Goal: Task Accomplishment & Management: Manage account settings

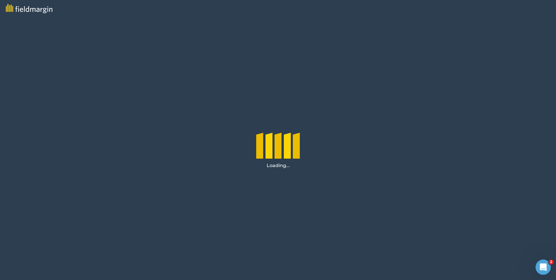
click at [543, 264] on icon "Open Intercom Messenger" at bounding box center [543, 266] width 4 height 5
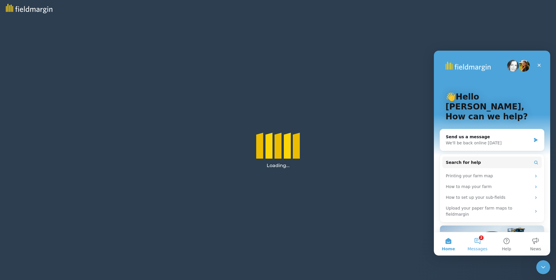
click at [476, 240] on button "2 Messages" at bounding box center [477, 243] width 29 height 23
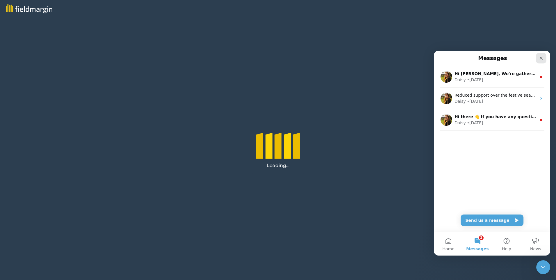
click at [542, 59] on icon "Close" at bounding box center [541, 58] width 5 height 5
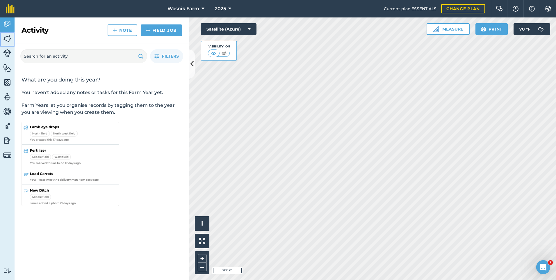
click at [7, 38] on img at bounding box center [7, 38] width 8 height 9
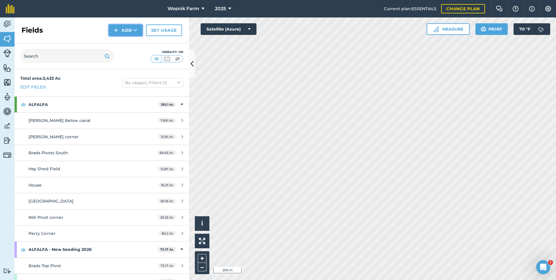
click at [126, 30] on button "Add" at bounding box center [126, 30] width 34 height 12
click at [132, 45] on link "Draw" at bounding box center [126, 43] width 32 height 13
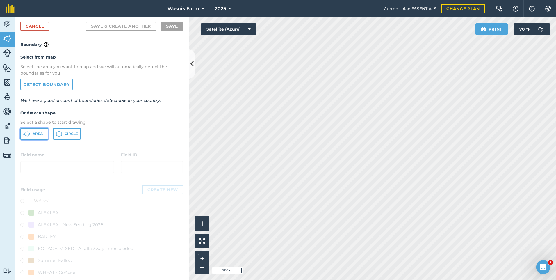
click at [32, 132] on button "Area" at bounding box center [34, 134] width 28 height 12
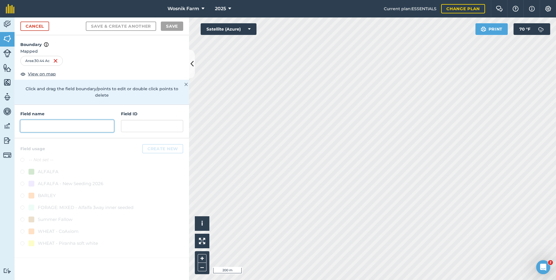
click at [35, 121] on input "text" at bounding box center [67, 126] width 94 height 12
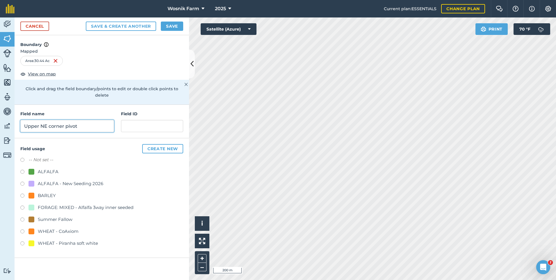
type input "Upper NE corner pivot"
click at [177, 23] on button "Save" at bounding box center [172, 26] width 22 height 9
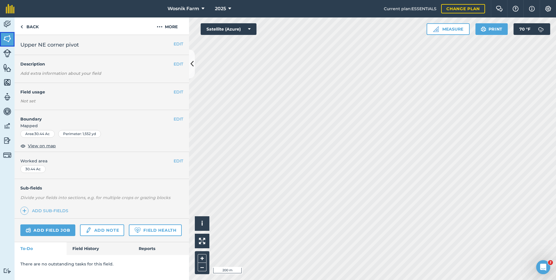
click at [7, 41] on img at bounding box center [7, 38] width 8 height 9
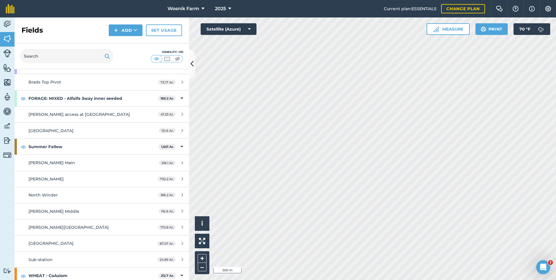
scroll to position [233, 0]
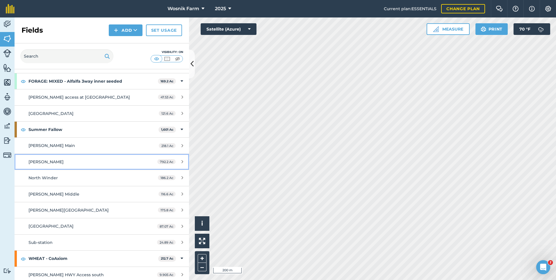
click at [71, 163] on div "[PERSON_NAME]" at bounding box center [83, 162] width 109 height 6
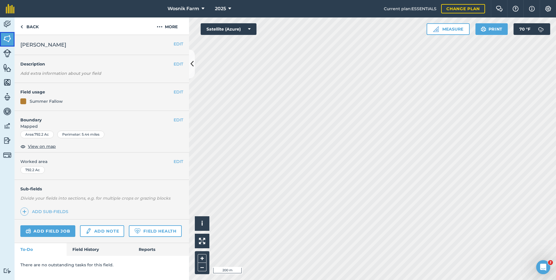
click at [7, 39] on img at bounding box center [7, 38] width 8 height 9
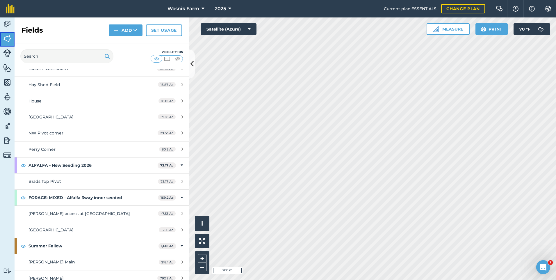
scroll to position [87, 0]
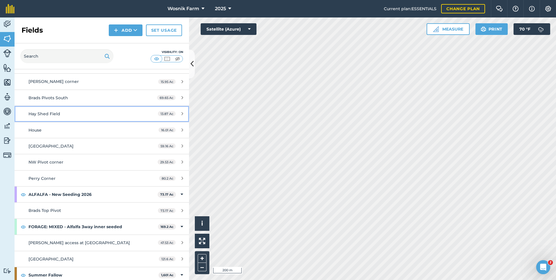
click at [98, 117] on div "Hay Shed Field" at bounding box center [83, 114] width 109 height 6
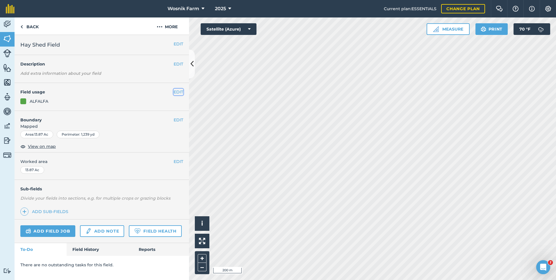
click at [178, 92] on button "EDIT" at bounding box center [179, 92] width 10 height 6
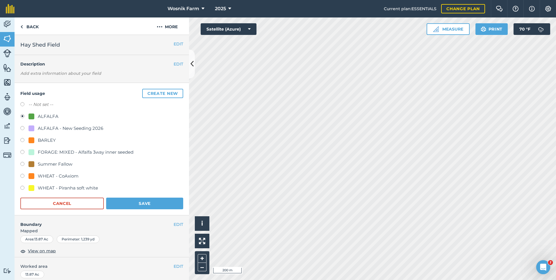
click at [22, 152] on label at bounding box center [24, 153] width 8 height 6
radio input "true"
radio input "false"
click at [142, 204] on button "Save" at bounding box center [144, 204] width 77 height 12
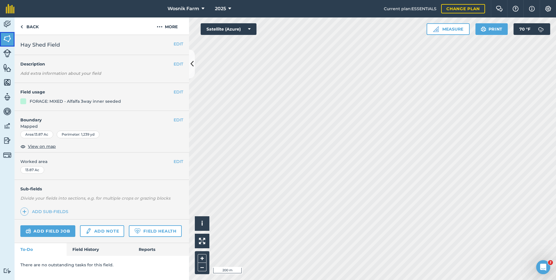
click at [8, 36] on img at bounding box center [7, 38] width 8 height 9
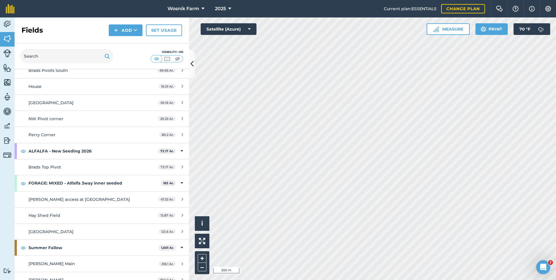
scroll to position [145, 0]
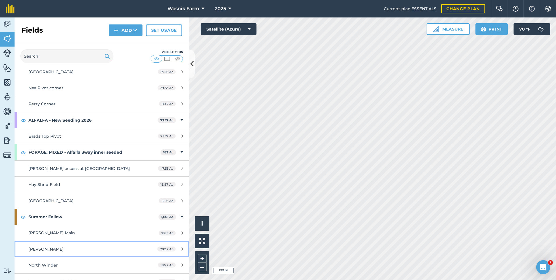
click at [35, 251] on span "[PERSON_NAME]" at bounding box center [46, 248] width 35 height 5
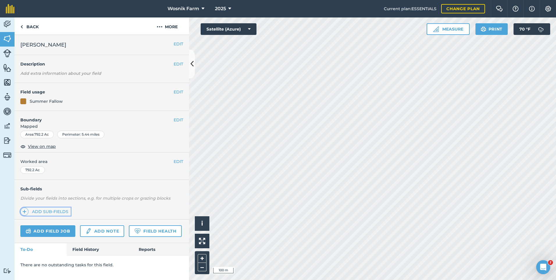
click at [56, 212] on link "Add sub-fields" at bounding box center [45, 211] width 50 height 8
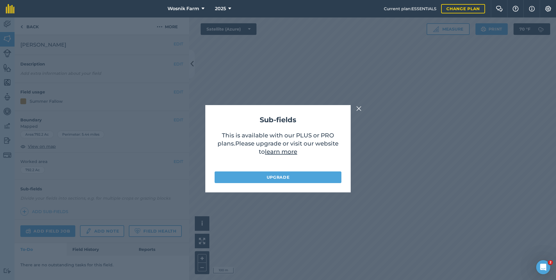
click at [358, 108] on img at bounding box center [358, 108] width 5 height 7
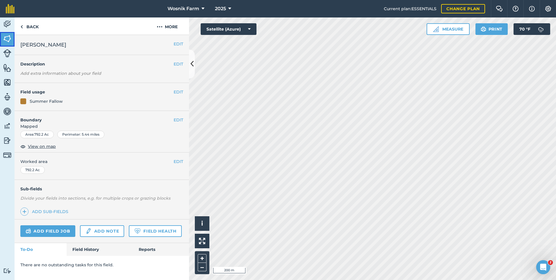
click at [5, 38] on img at bounding box center [7, 38] width 8 height 9
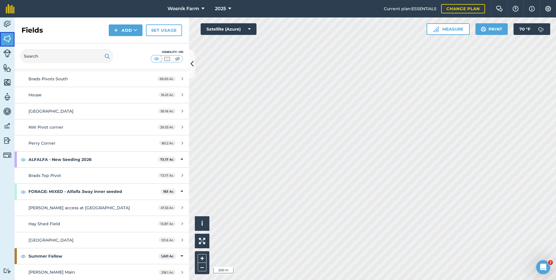
scroll to position [116, 0]
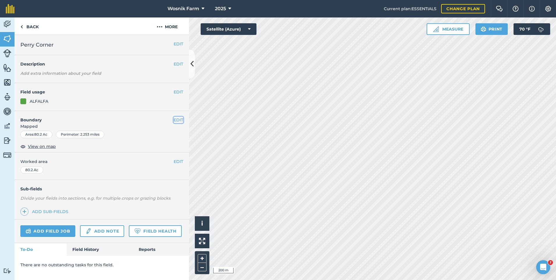
click at [180, 120] on button "EDIT" at bounding box center [179, 120] width 10 height 6
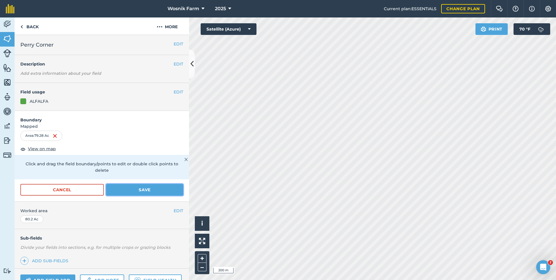
click at [146, 184] on button "Save" at bounding box center [144, 190] width 77 height 12
